Goal: Task Accomplishment & Management: Complete application form

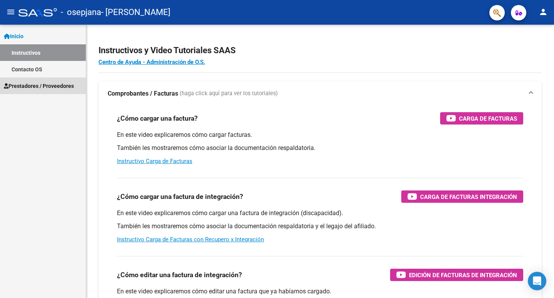
click at [47, 85] on span "Prestadores / Proveedores" at bounding box center [39, 86] width 70 height 8
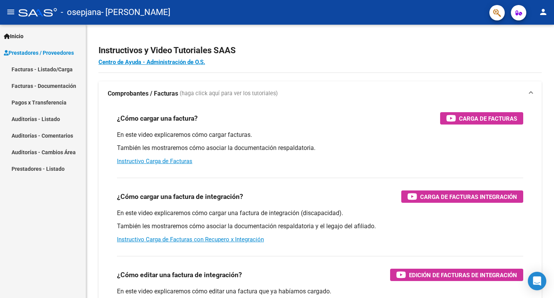
click at [50, 69] on link "Facturas - Listado/Carga" at bounding box center [43, 69] width 86 height 17
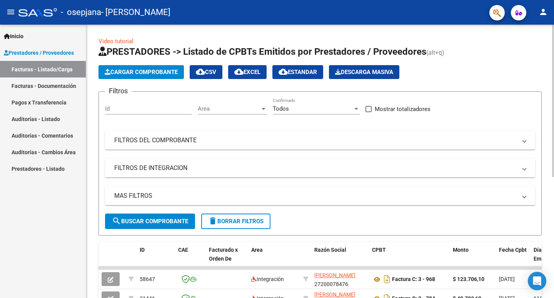
click at [143, 72] on span "Cargar Comprobante" at bounding box center [141, 72] width 73 height 7
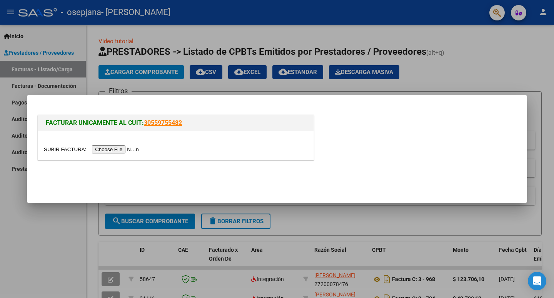
click at [110, 149] on input "file" at bounding box center [92, 149] width 97 height 8
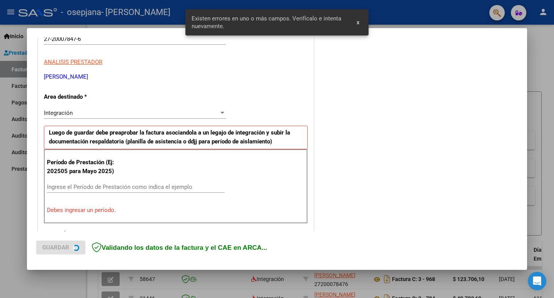
scroll to position [157, 0]
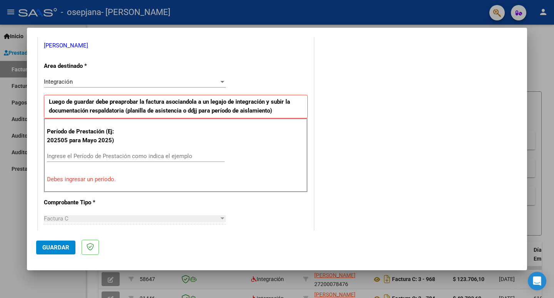
click at [135, 153] on input "Ingrese el Período de Prestación como indica el ejemplo" at bounding box center [136, 155] width 178 height 7
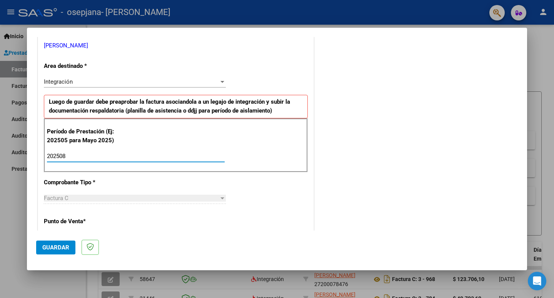
type input "202508"
click at [221, 197] on div at bounding box center [223, 198] width 4 height 2
click at [546, 69] on div at bounding box center [277, 149] width 554 height 298
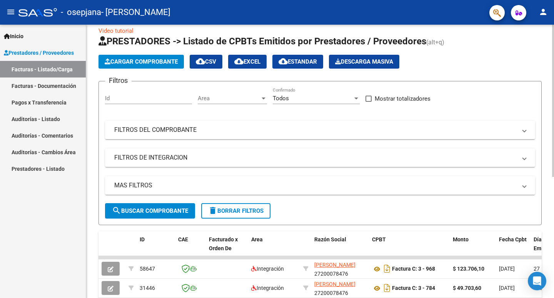
scroll to position [0, 0]
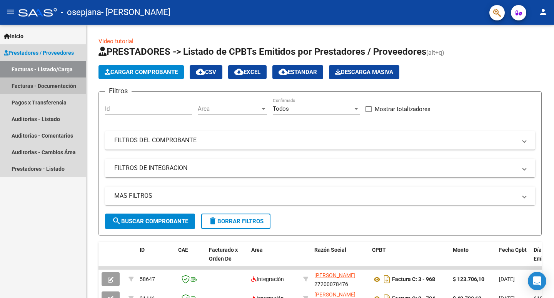
click at [53, 85] on link "Facturas - Documentación" at bounding box center [43, 85] width 86 height 17
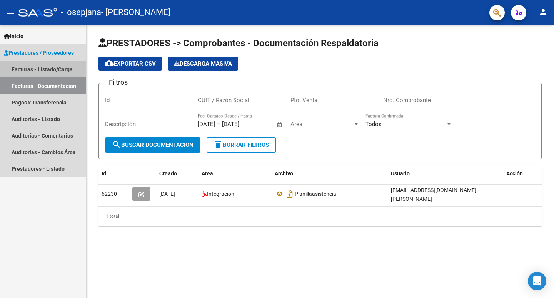
click at [55, 67] on link "Facturas - Listado/Carga" at bounding box center [43, 69] width 86 height 17
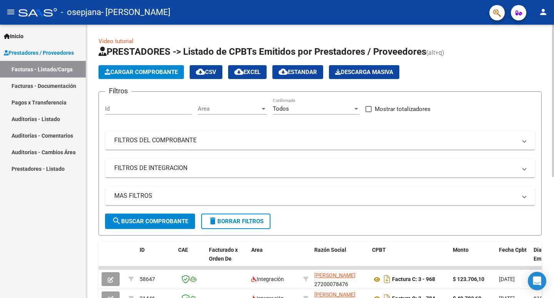
click at [135, 71] on span "Cargar Comprobante" at bounding box center [141, 72] width 73 height 7
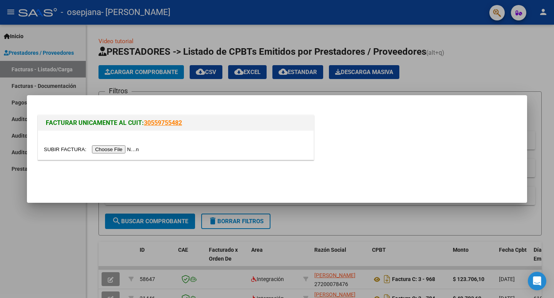
click at [110, 151] on input "file" at bounding box center [92, 149] width 97 height 8
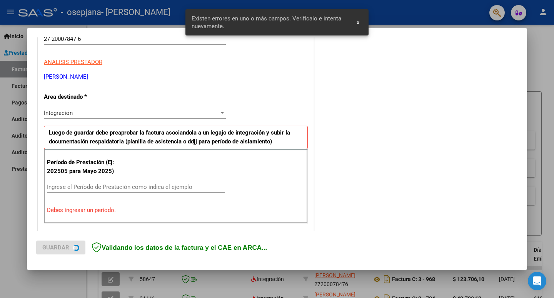
scroll to position [157, 0]
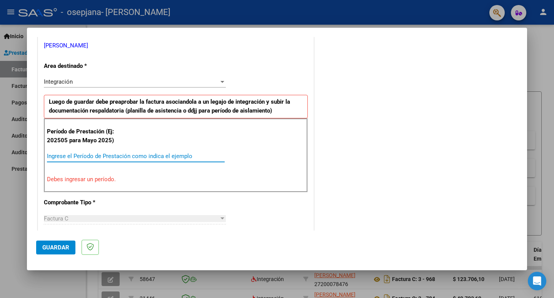
click at [134, 155] on input "Ingrese el Período de Prestación como indica el ejemplo" at bounding box center [136, 155] width 178 height 7
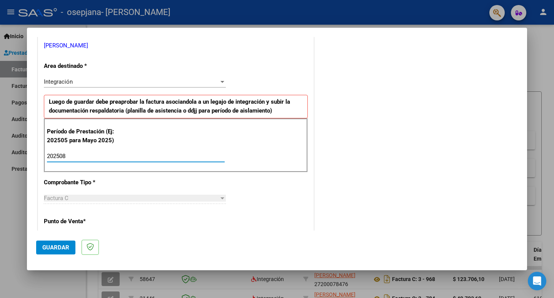
type input "202508"
click at [221, 198] on div at bounding box center [223, 198] width 4 height 2
click at [65, 239] on mat-dialog-actions "Guardar" at bounding box center [277, 245] width 482 height 30
click at [62, 247] on span "Guardar" at bounding box center [55, 247] width 27 height 7
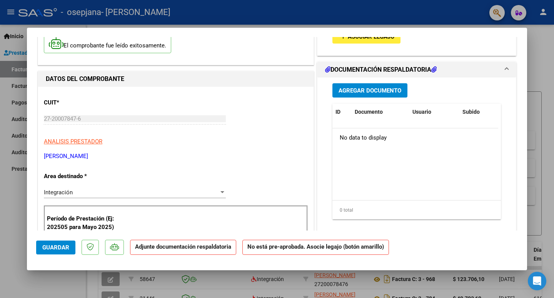
scroll to position [52, 0]
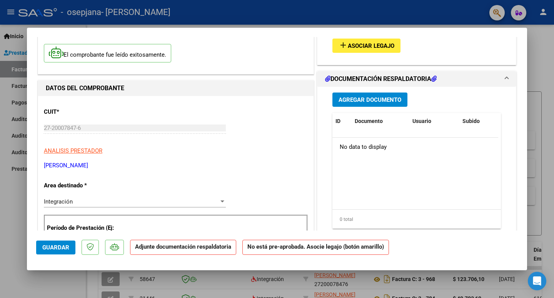
click at [391, 100] on span "Agregar Documento" at bounding box center [370, 99] width 63 height 7
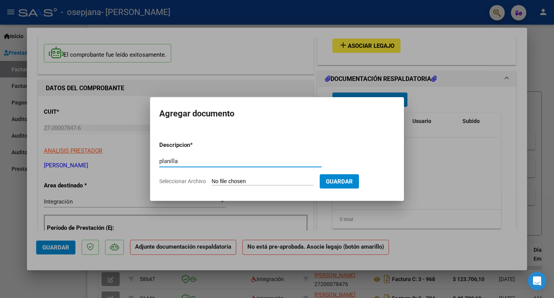
type input "planilla"
click at [198, 182] on span "Seleccionar Archivo" at bounding box center [182, 181] width 47 height 6
click at [212, 182] on input "Seleccionar Archivo" at bounding box center [263, 181] width 102 height 7
type input "C:\fakepath\agostoplanillasistenciayoelquiroga.pdf"
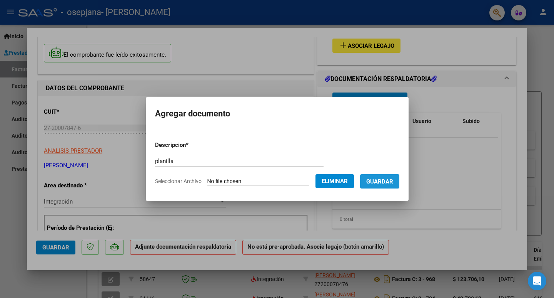
click at [393, 178] on span "Guardar" at bounding box center [379, 181] width 27 height 7
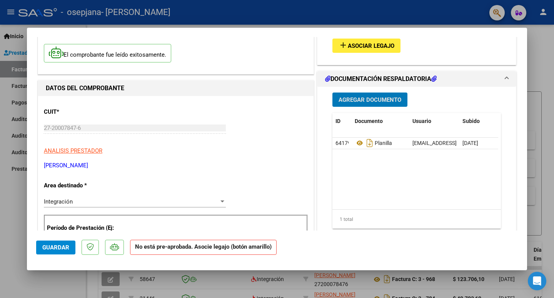
click at [341, 49] on mat-icon "add" at bounding box center [343, 44] width 9 height 9
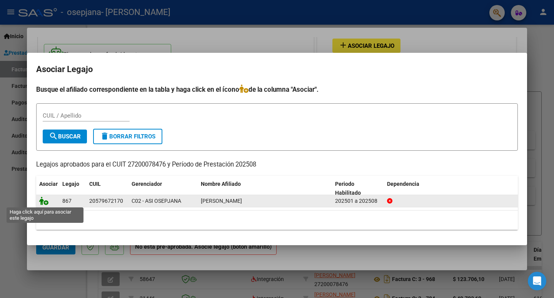
click at [45, 202] on icon at bounding box center [43, 200] width 9 height 8
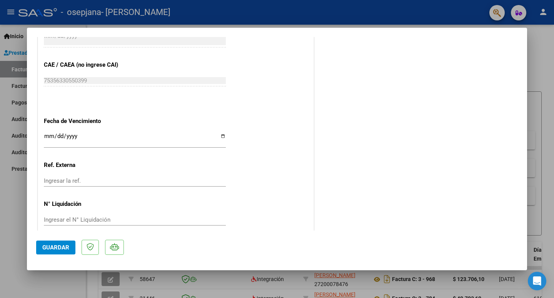
scroll to position [496, 0]
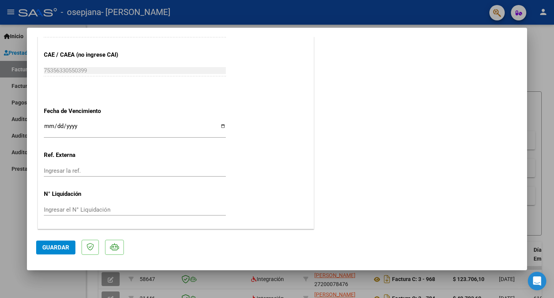
click at [64, 245] on span "Guardar" at bounding box center [55, 247] width 27 height 7
click at [546, 78] on div at bounding box center [277, 149] width 554 height 298
type input "$ 0,00"
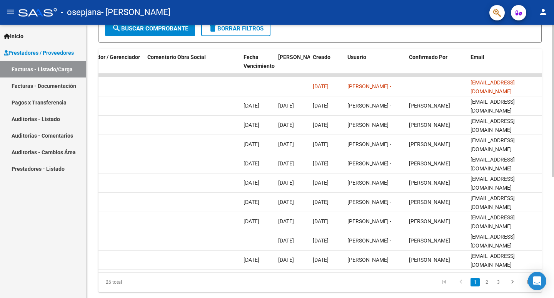
scroll to position [0, 1180]
